Goal: Connect with others: Connect with others

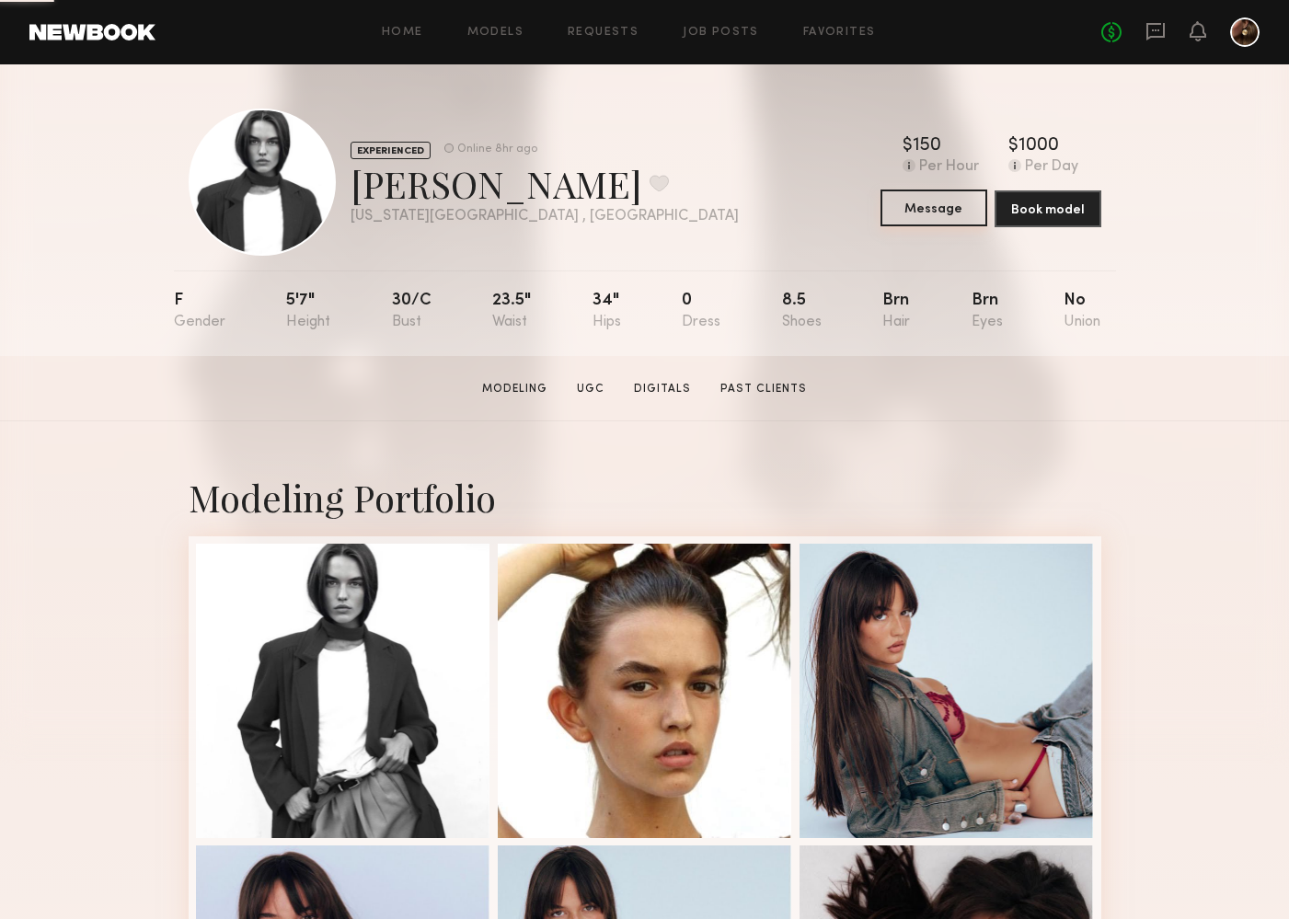
click at [953, 206] on button "Message" at bounding box center [934, 208] width 107 height 37
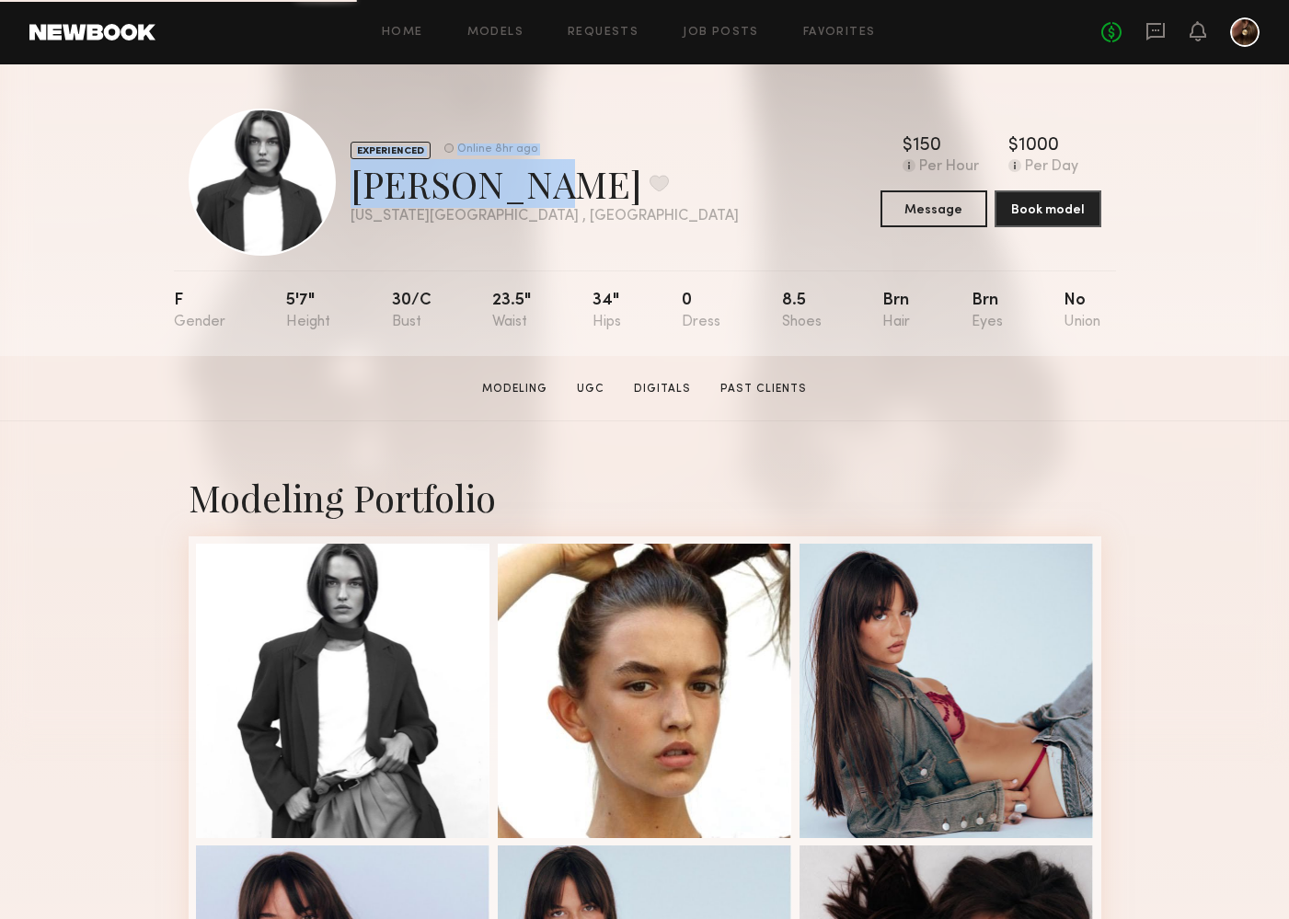
drag, startPoint x: 515, startPoint y: 186, endPoint x: 341, endPoint y: 183, distance: 174.0
click at [341, 183] on div "EXPERIENCED Online 8hr ago [PERSON_NAME] Favorite [US_STATE][GEOGRAPHIC_DATA] ,…" at bounding box center [464, 182] width 550 height 147
copy div "EXPERIENCED Online 8hr ago [PERSON_NAME]"
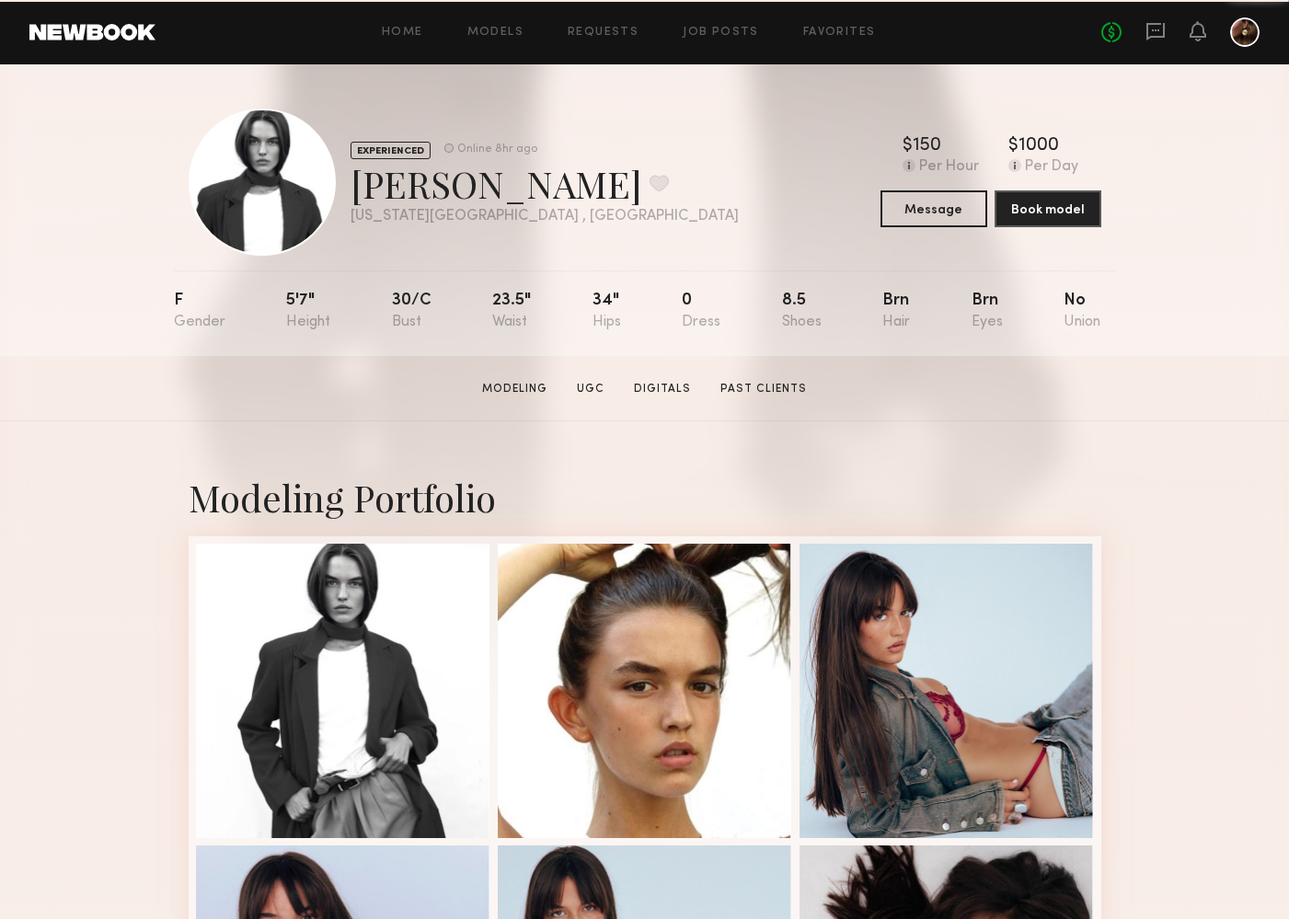
click at [492, 221] on div "[US_STATE][GEOGRAPHIC_DATA] , [GEOGRAPHIC_DATA]" at bounding box center [545, 217] width 388 height 16
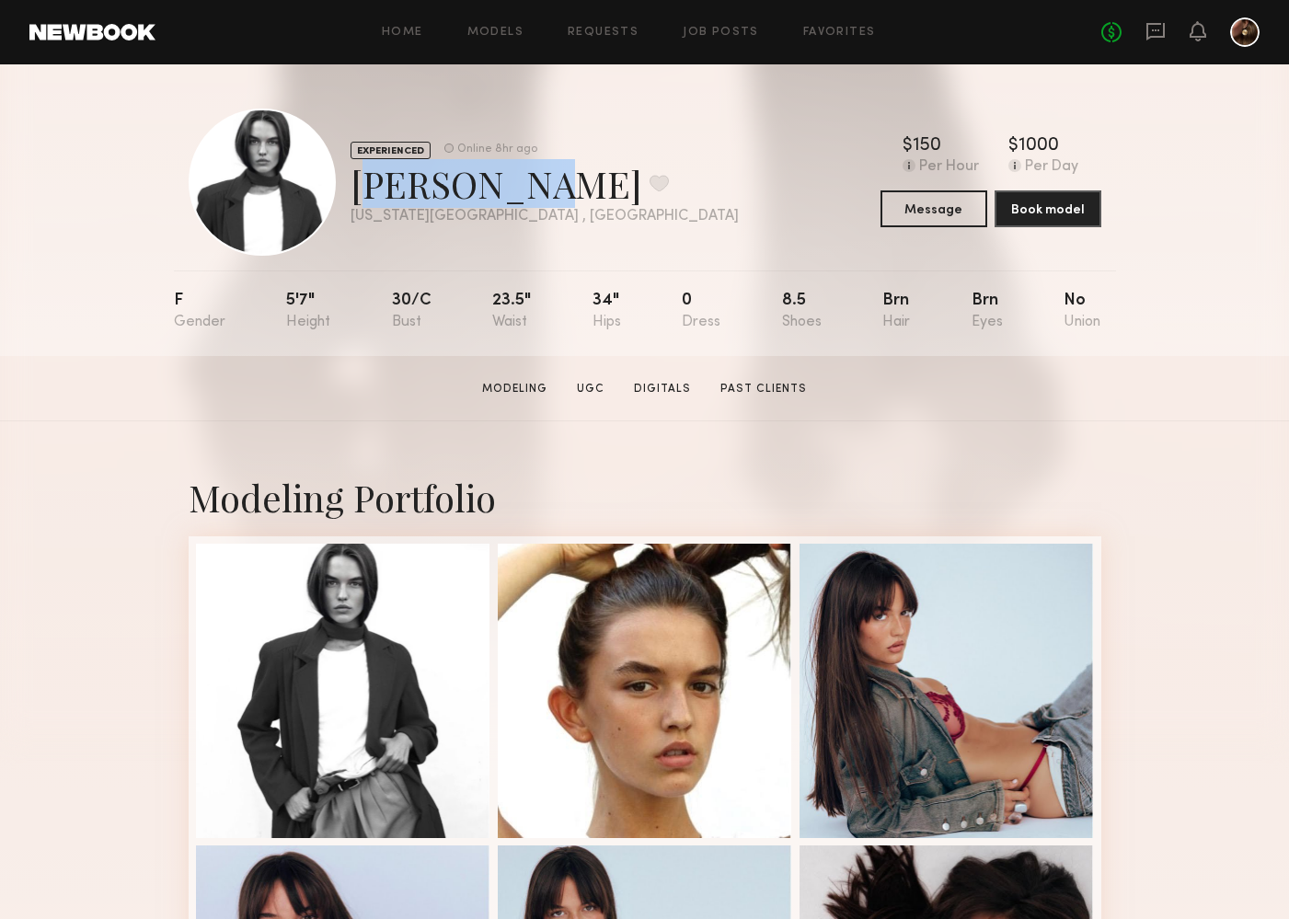
drag, startPoint x: 514, startPoint y: 181, endPoint x: 353, endPoint y: 181, distance: 161.1
click at [353, 181] on div "[PERSON_NAME] Favorite" at bounding box center [545, 183] width 388 height 49
copy div "[PERSON_NAME]"
